Goal: Check status: Check status

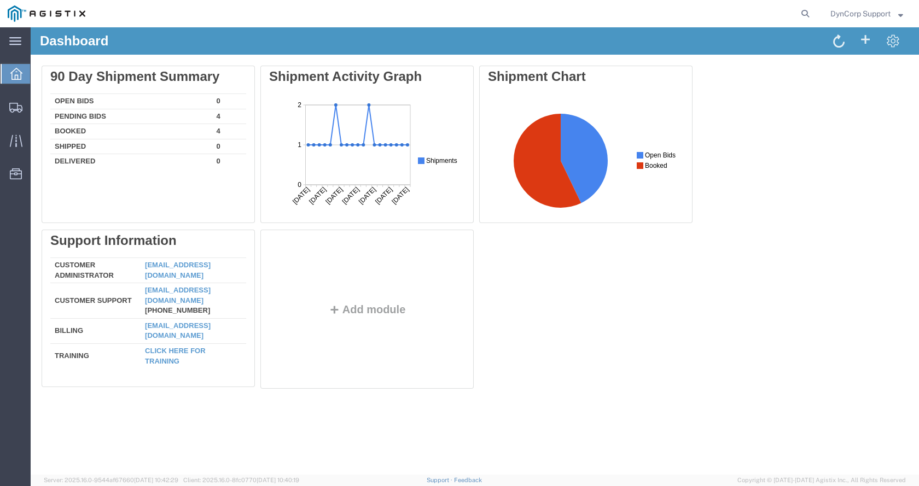
click at [30, 63] on ul "Dashboard Shipments Traffic Resources Address Book Saved Searches" at bounding box center [15, 130] width 31 height 134
click at [14, 71] on icon at bounding box center [16, 74] width 12 height 12
click at [24, 106] on div at bounding box center [16, 107] width 31 height 22
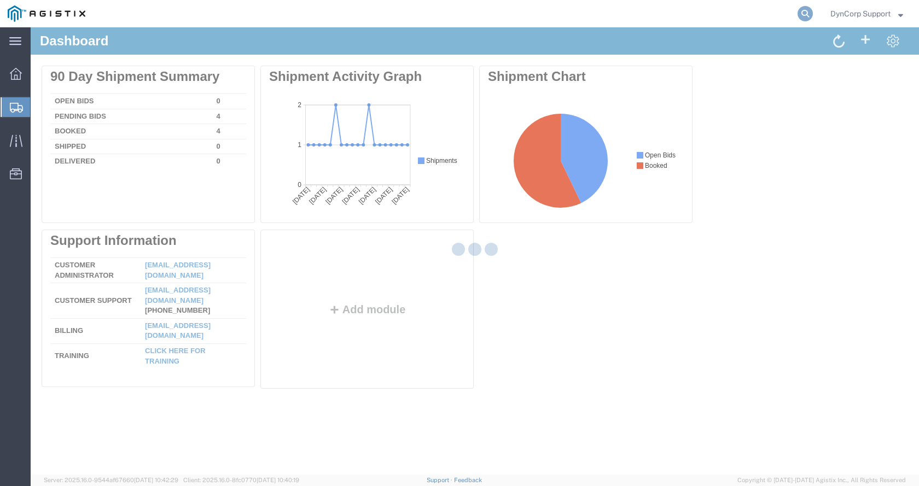
click at [801, 15] on icon at bounding box center [805, 13] width 15 height 15
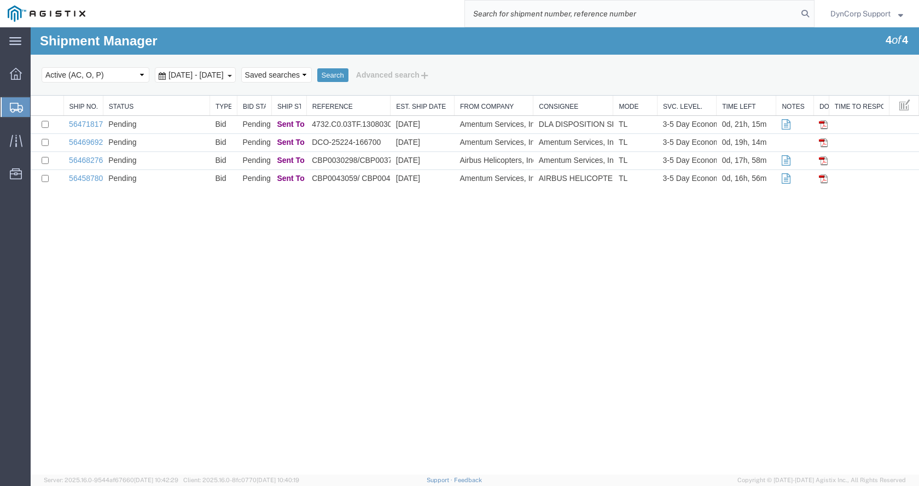
click at [522, 20] on input "search" at bounding box center [631, 14] width 333 height 26
click at [522, 22] on input "search" at bounding box center [631, 14] width 333 height 26
paste input "56468276"
type input "56468276"
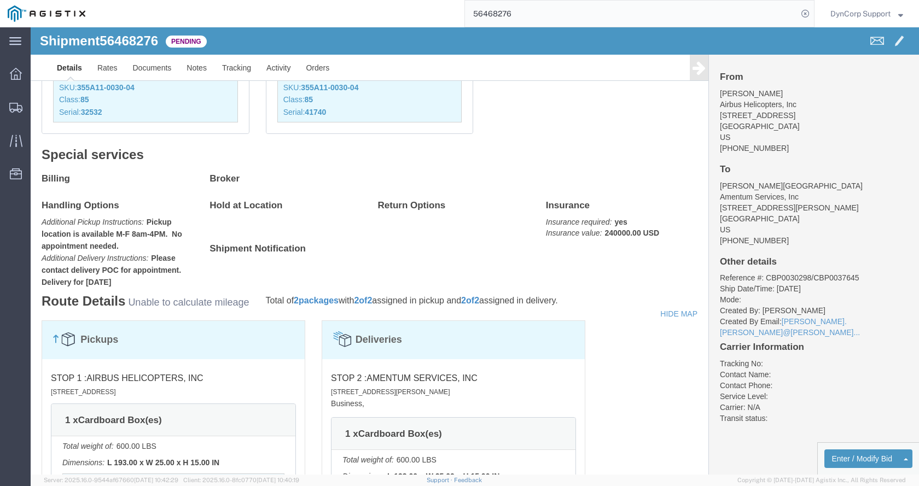
scroll to position [391, 0]
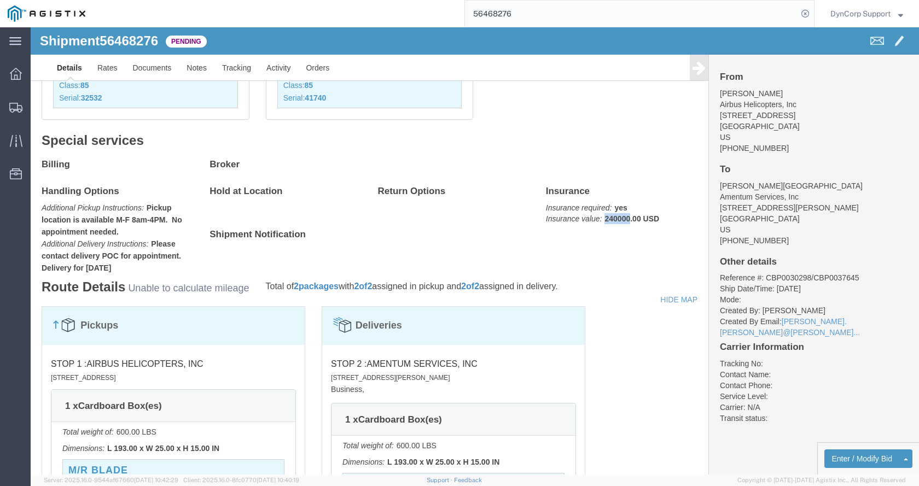
drag, startPoint x: 575, startPoint y: 194, endPoint x: 598, endPoint y: 199, distance: 24.0
click div "Insurance Insurance required: yes Insurance value: 240000.00 USD"
click div "Billing Edit Billing Cost Center Select Buyer Cost Center Department Operations…"
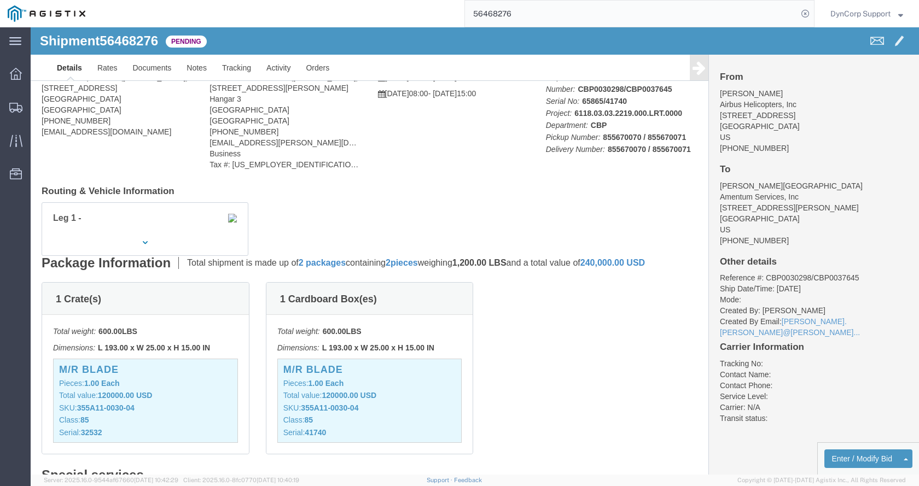
scroll to position [0, 0]
